Goal: Communication & Community: Ask a question

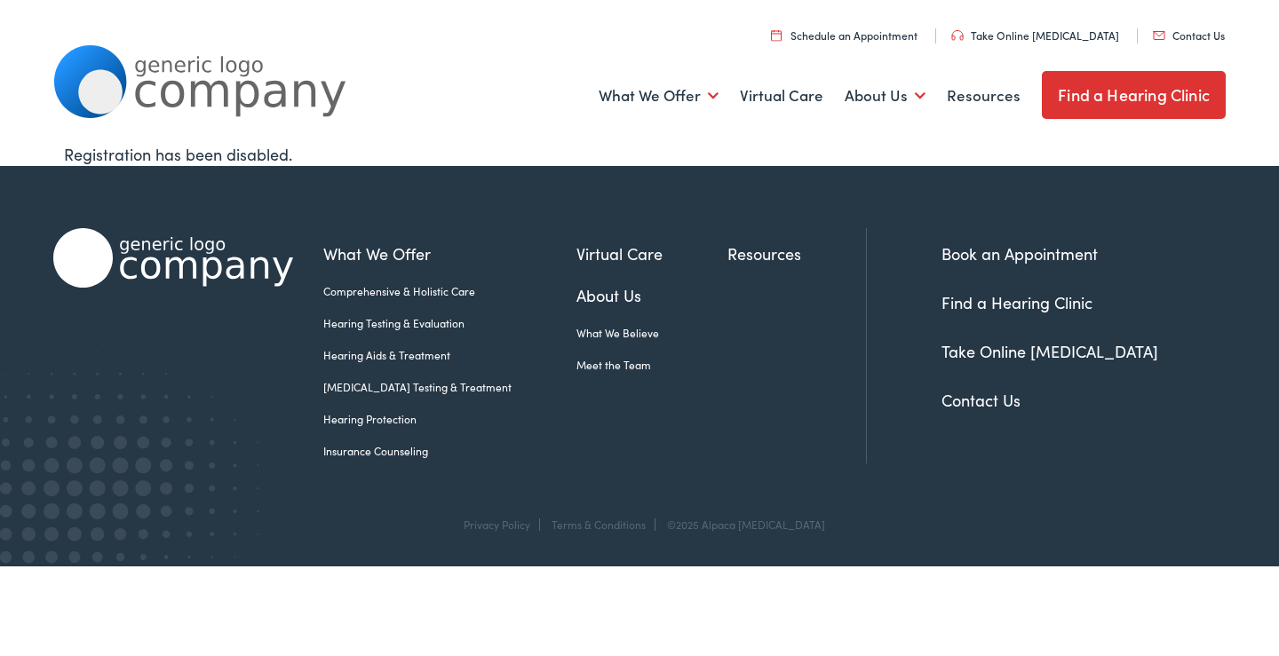
click at [1190, 19] on nav "Menu Close Schedule an Appointment Take Online Hearing Test Contact Us Find a H…" at bounding box center [639, 25] width 1172 height 50
click at [1191, 43] on li "Contact Us" at bounding box center [1187, 35] width 101 height 15
click at [965, 400] on link "Contact Us" at bounding box center [980, 400] width 79 height 22
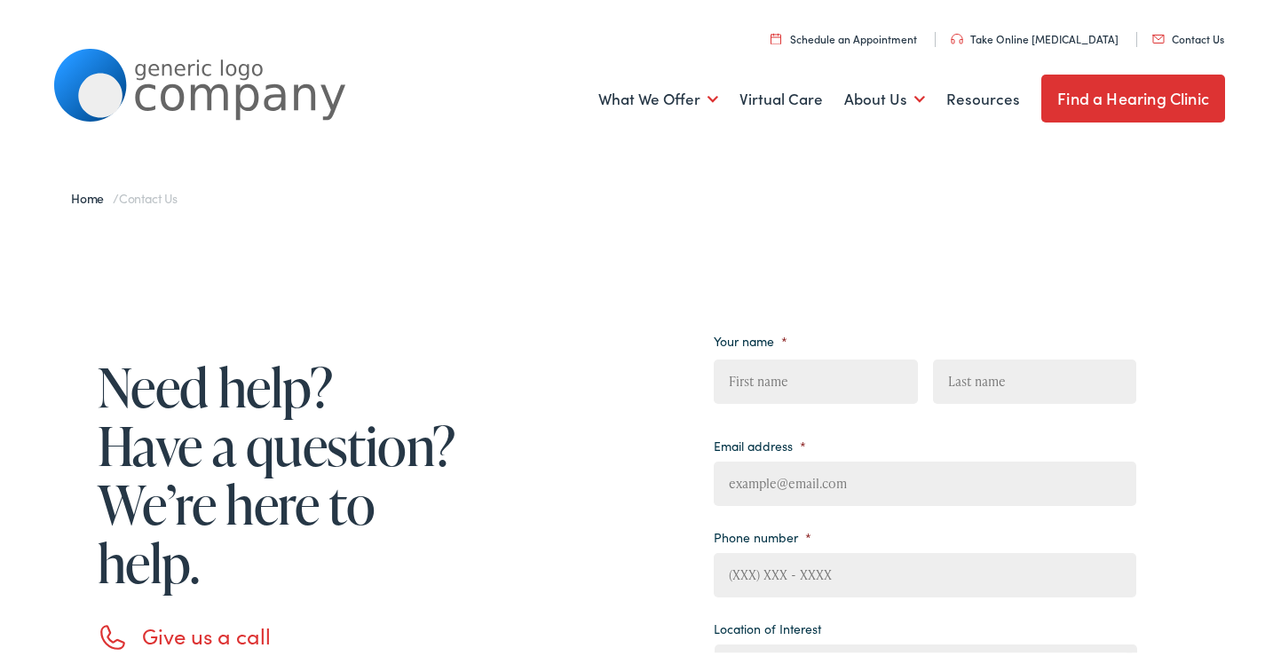
click at [822, 370] on input "First" at bounding box center [815, 378] width 203 height 44
type input "Jordan"
type input "[PERSON_NAME]"
type input "[EMAIL_ADDRESS][DOMAIN_NAME]"
type input "[PHONE_NUMBER]"
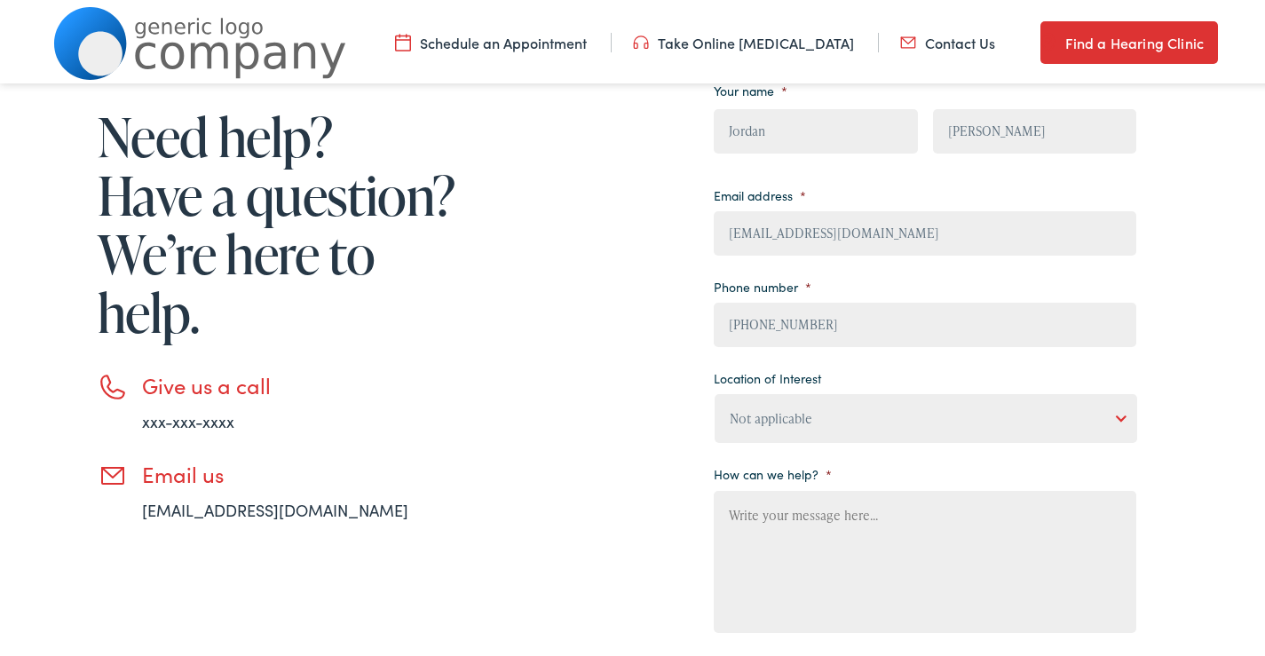
scroll to position [266, 0]
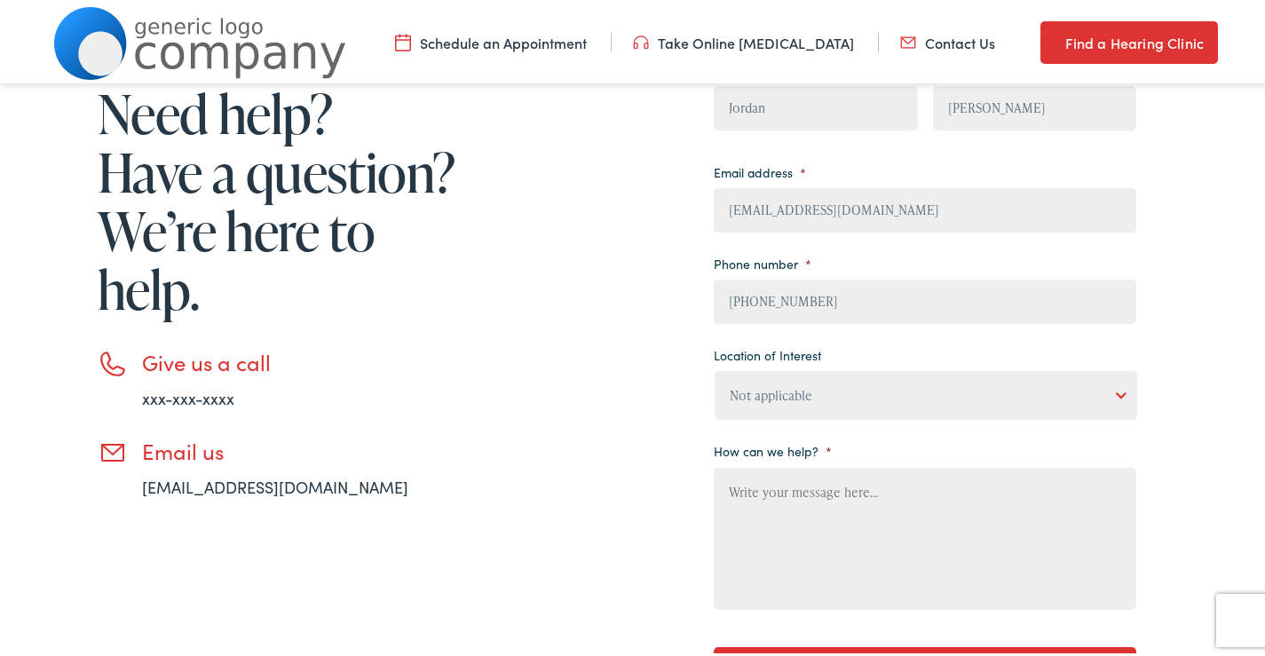
click at [863, 282] on input "[PHONE_NUMBER]" at bounding box center [925, 298] width 423 height 44
click at [834, 425] on ul "Your name * Jordan First [PERSON_NAME] Last Email address * [EMAIL_ADDRESS][DOM…" at bounding box center [925, 331] width 423 height 560
click at [843, 385] on select "Not applicable [PERSON_NAME] [MEDICAL_DATA], Seguin Estes [MEDICAL_DATA], San […" at bounding box center [926, 392] width 423 height 49
select select "[PERSON_NAME] [MEDICAL_DATA], Round Rock"
click at [715, 368] on select "Not applicable [PERSON_NAME] [MEDICAL_DATA], Seguin Estes [MEDICAL_DATA], San […" at bounding box center [926, 392] width 423 height 49
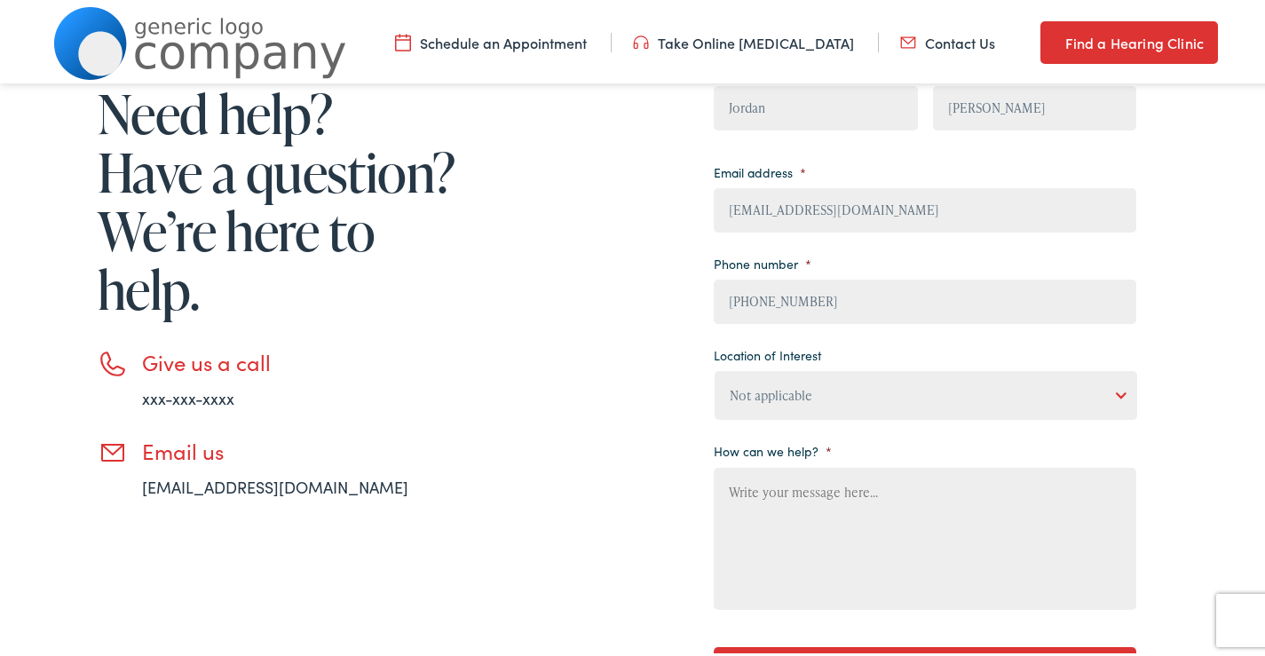
paste textarea "[PERSON_NAME]"
type textarea "[PERSON_NAME]"
click at [820, 551] on textarea "[PERSON_NAME]" at bounding box center [925, 535] width 423 height 142
click at [804, 539] on textarea "[PERSON_NAME]" at bounding box center [925, 535] width 423 height 142
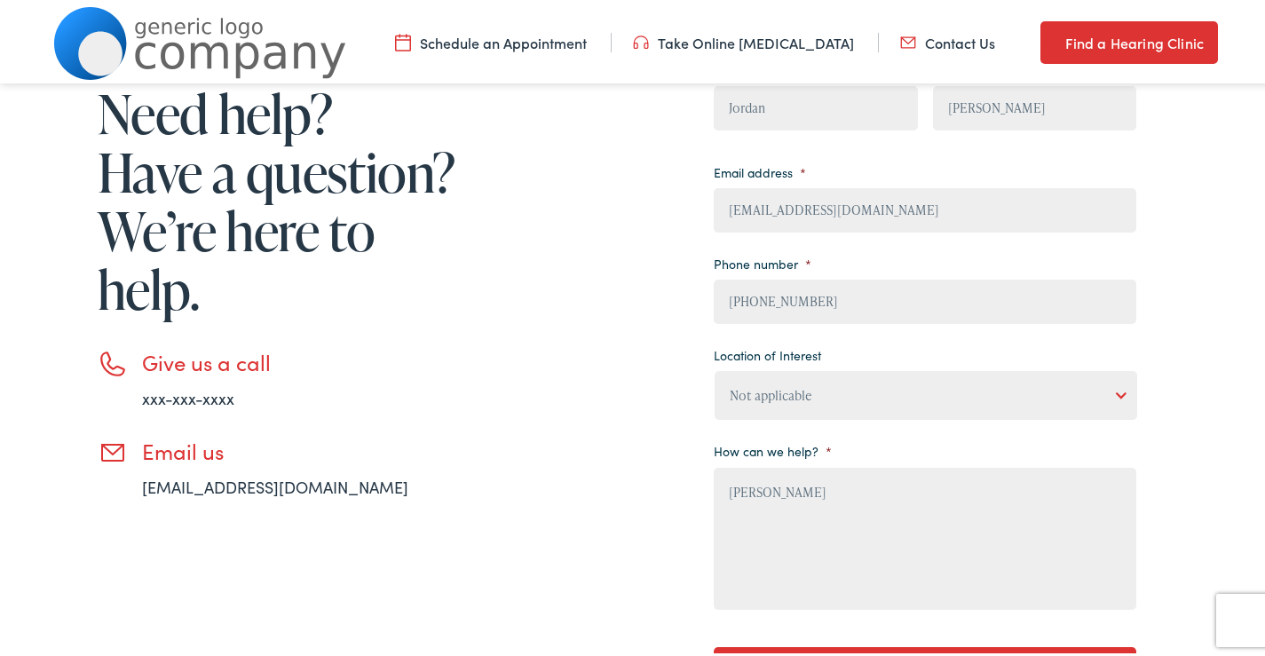
click at [804, 540] on textarea "[PERSON_NAME]" at bounding box center [925, 535] width 423 height 142
drag, startPoint x: 489, startPoint y: 590, endPoint x: 504, endPoint y: 590, distance: 15.1
click at [490, 590] on div "Need help? Have a question? We’re here to help. Give us a call xxx-xxx-xxxx Ema…" at bounding box center [594, 377] width 1083 height 683
paste textarea "Beloved website owner, I’m Jordan from the [GEOGRAPHIC_DATA], and I’ve been hel…"
click at [902, 537] on textarea "How can we help? *" at bounding box center [925, 535] width 423 height 142
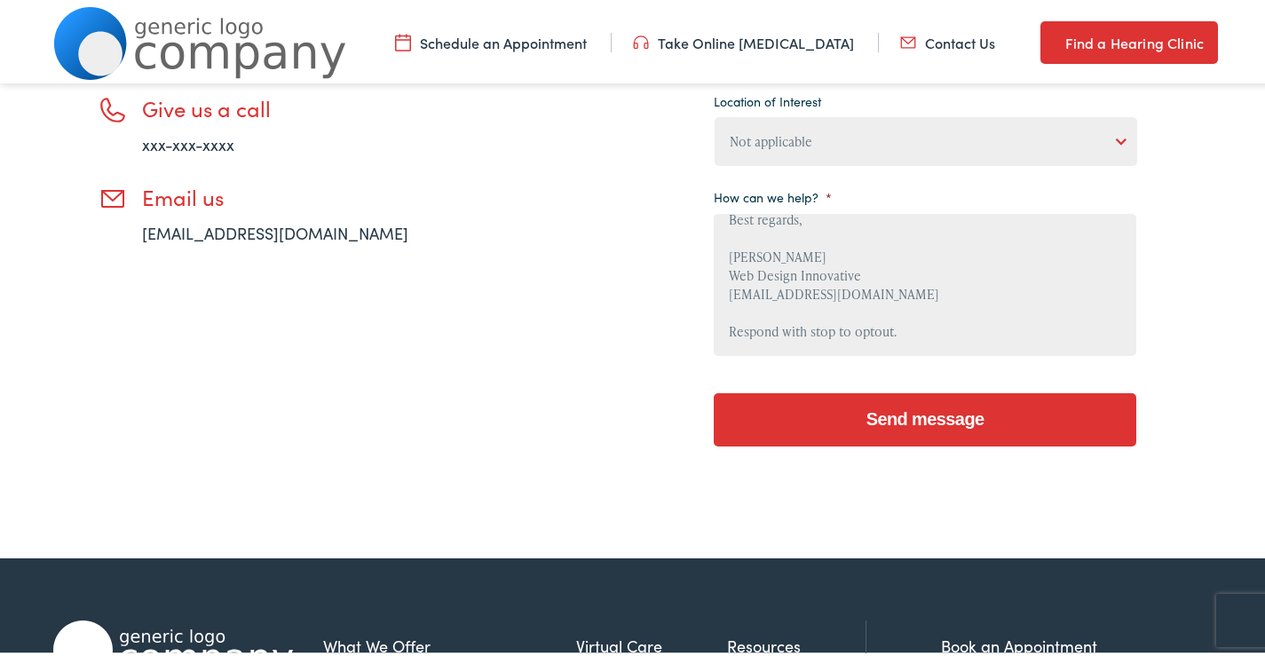
scroll to position [533, 0]
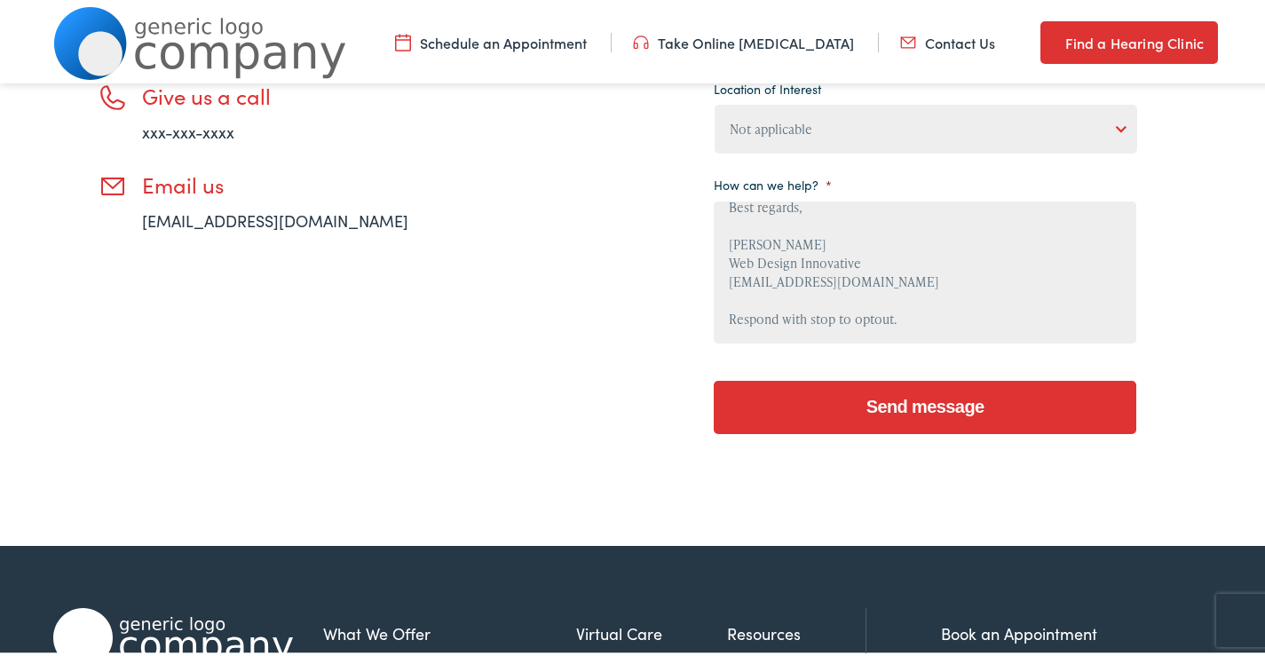
type textarea "Beloved website owner, I’m Jordan from the [GEOGRAPHIC_DATA], and I’ve been hel…"
click at [909, 418] on input "Send message" at bounding box center [925, 403] width 423 height 53
click at [918, 417] on input "Send message" at bounding box center [925, 403] width 423 height 53
click at [919, 423] on input "Send message" at bounding box center [925, 403] width 423 height 53
click at [920, 422] on input "Send message" at bounding box center [925, 403] width 423 height 53
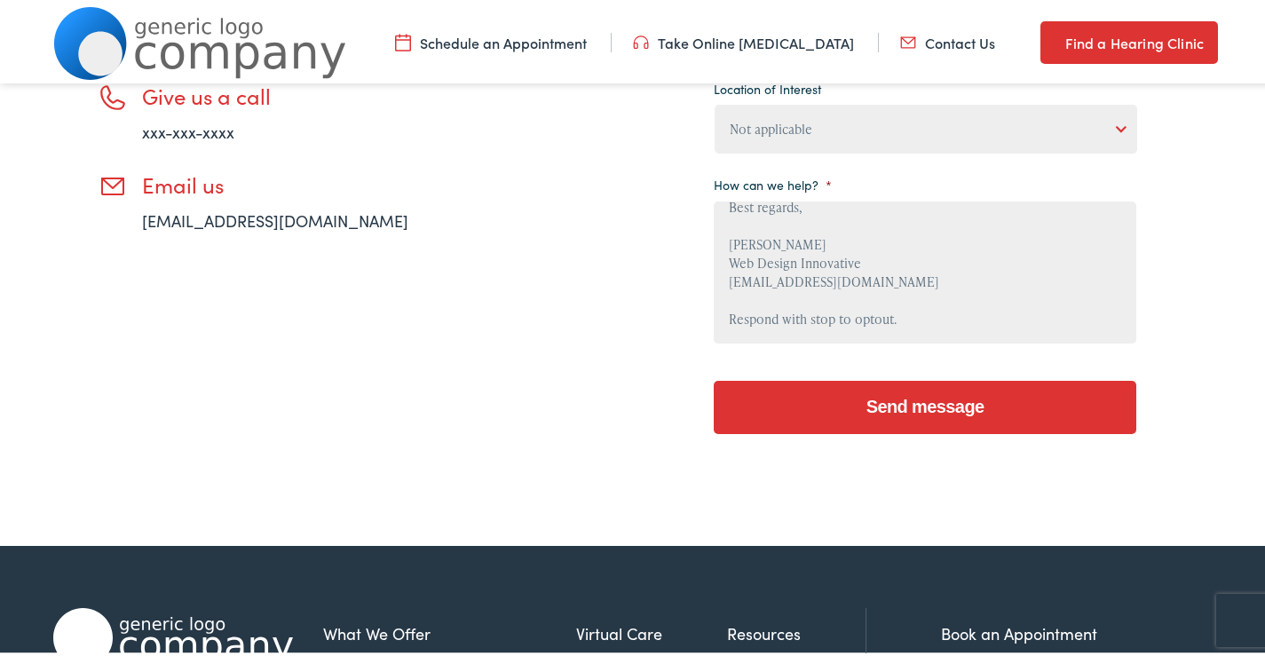
click at [899, 397] on input "Send message" at bounding box center [925, 403] width 423 height 53
click at [821, 385] on input "Send message" at bounding box center [925, 403] width 423 height 53
